Goal: Transaction & Acquisition: Purchase product/service

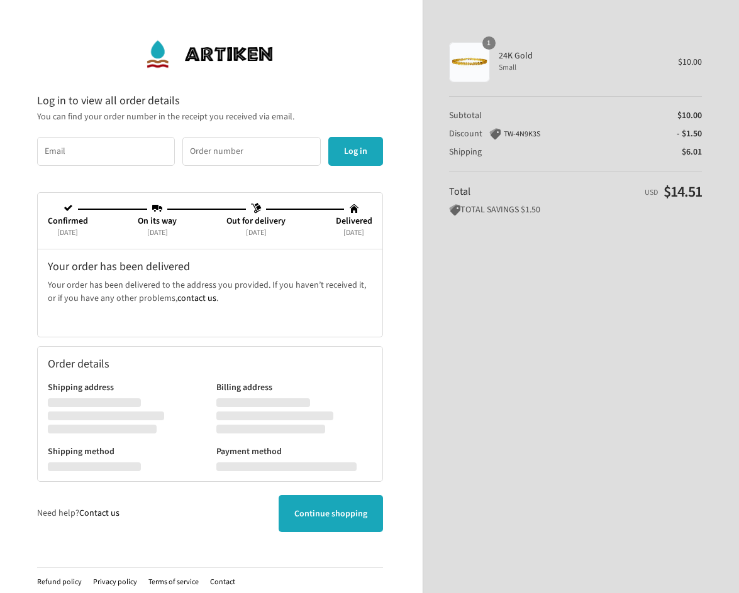
click at [158, 55] on img at bounding box center [209, 54] width 129 height 38
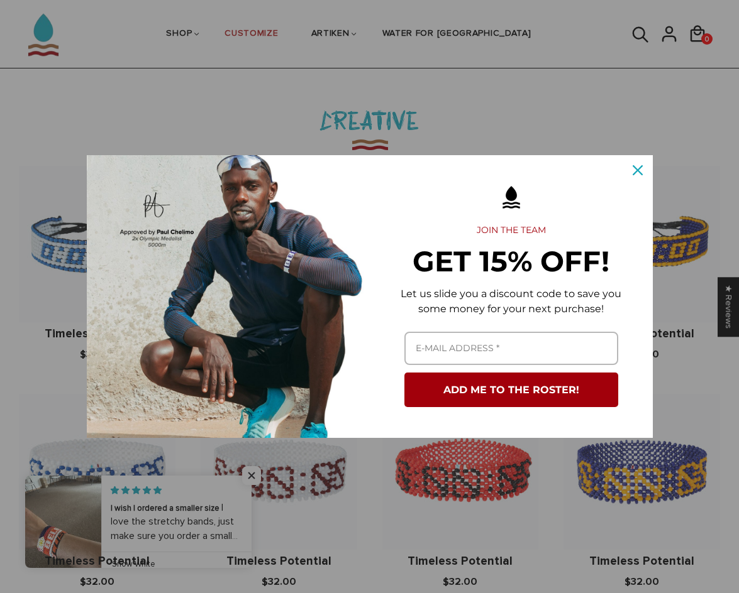
scroll to position [1257, 0]
click at [642, 175] on div "Close" at bounding box center [637, 170] width 20 height 20
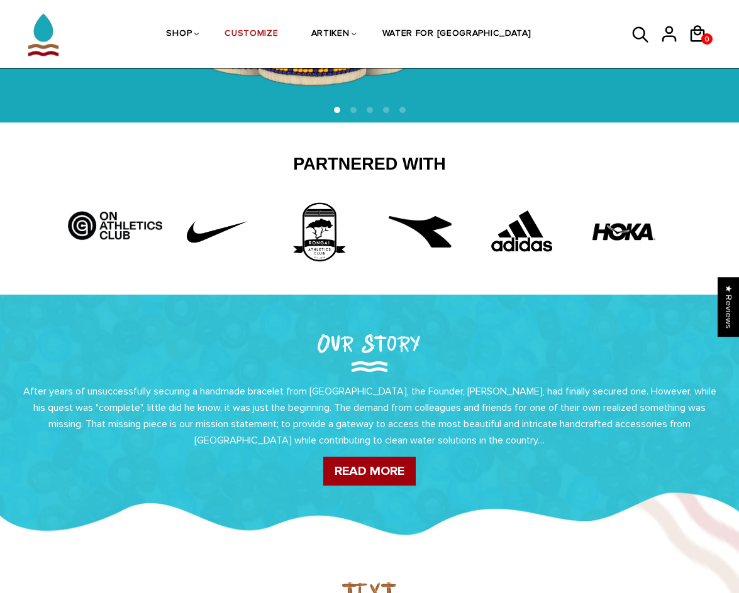
scroll to position [231, 0]
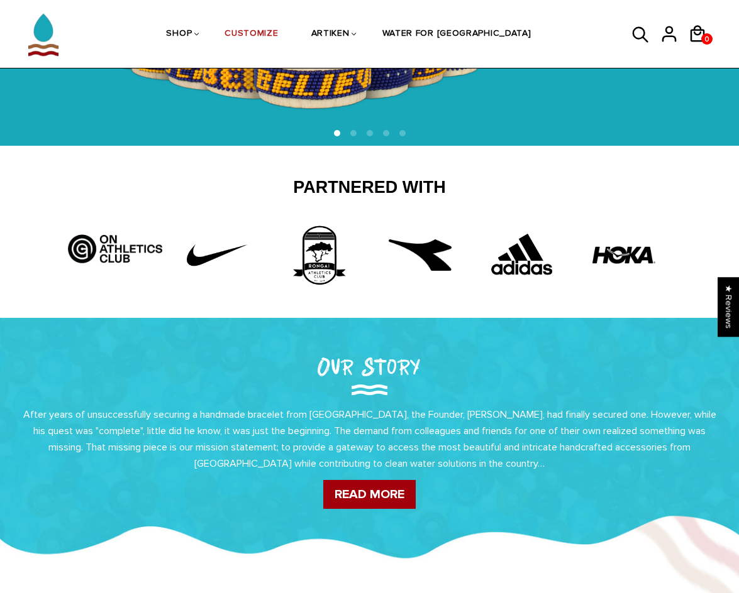
click at [520, 265] on img at bounding box center [522, 255] width 94 height 63
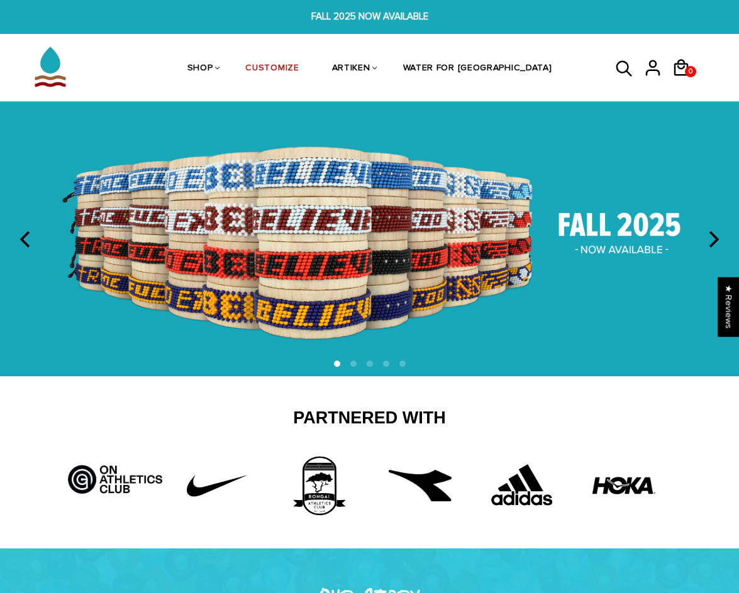
scroll to position [0, 0]
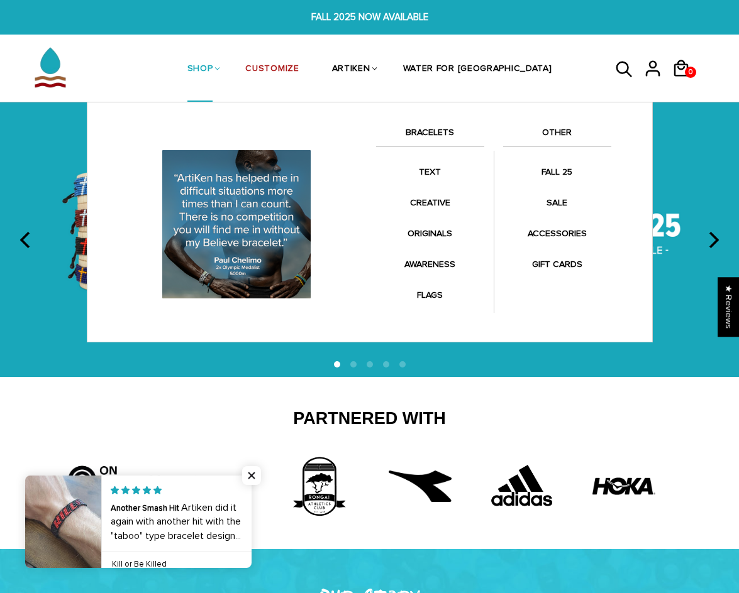
click at [213, 68] on link "SHOP" at bounding box center [200, 69] width 26 height 67
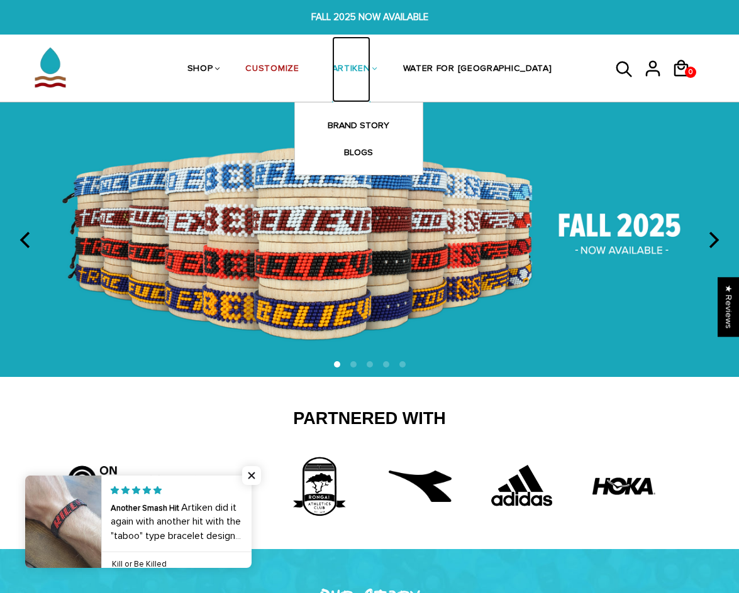
click at [370, 72] on link "ARTIKEN" at bounding box center [351, 69] width 38 height 67
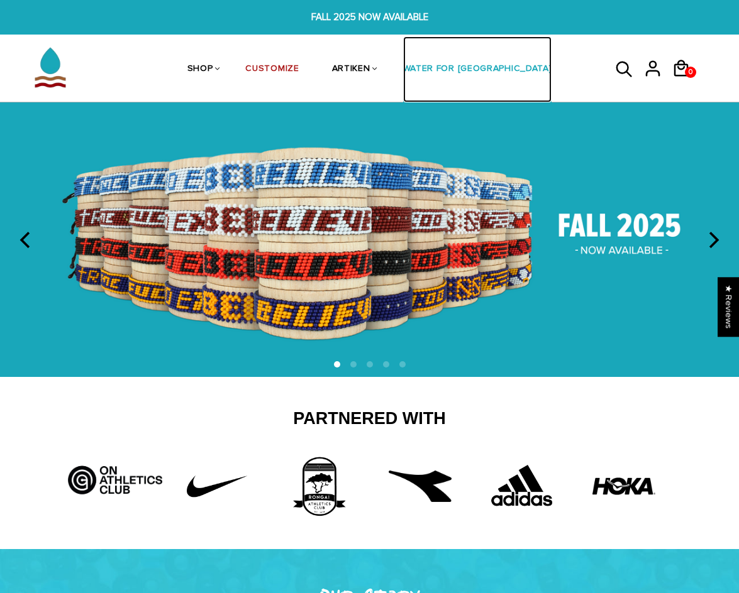
click at [457, 66] on link "WATER FOR [GEOGRAPHIC_DATA]" at bounding box center [477, 69] width 149 height 67
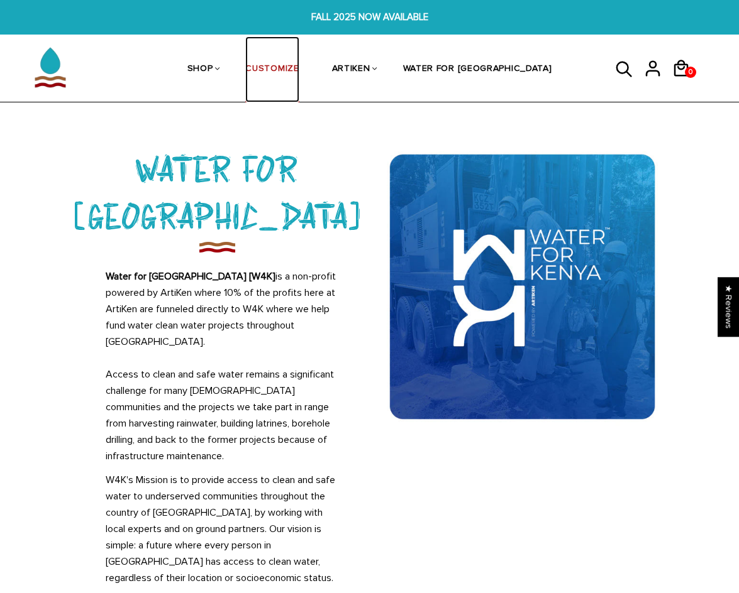
click at [299, 67] on link "CUSTOMIZE" at bounding box center [271, 69] width 53 height 67
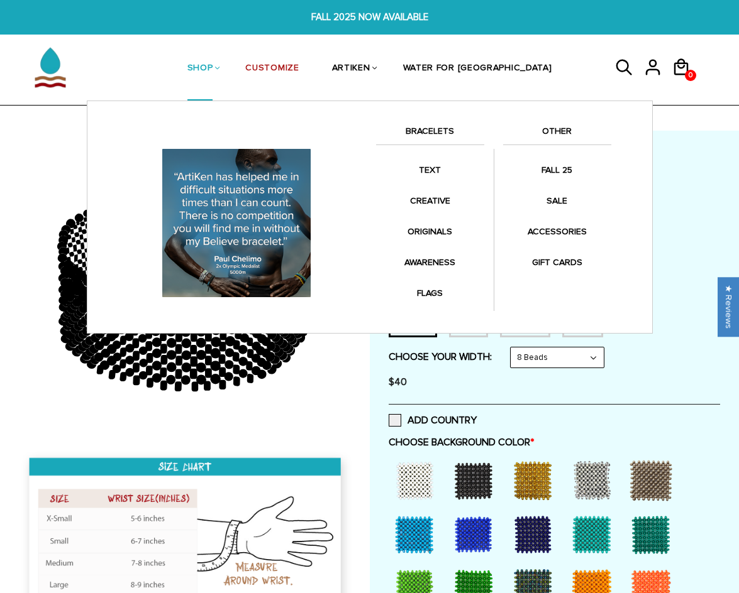
click at [213, 69] on link "SHOP" at bounding box center [200, 68] width 26 height 65
click at [551, 129] on link "OTHER" at bounding box center [557, 134] width 108 height 21
